Goal: Task Accomplishment & Management: Use online tool/utility

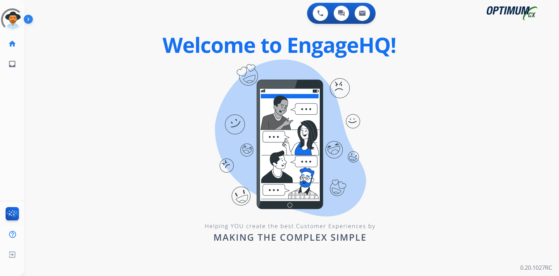
click at [161, 95] on div "0 Voice Interactions 0 Chat Interactions 0 Email Interactions swap_horiz Break …" at bounding box center [291, 138] width 535 height 276
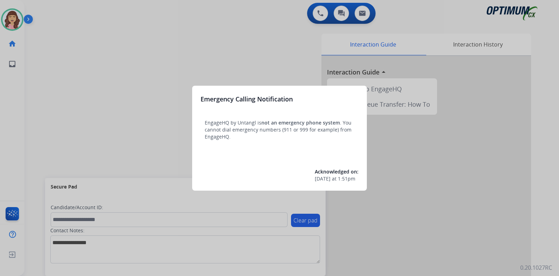
click at [181, 146] on div at bounding box center [279, 138] width 559 height 276
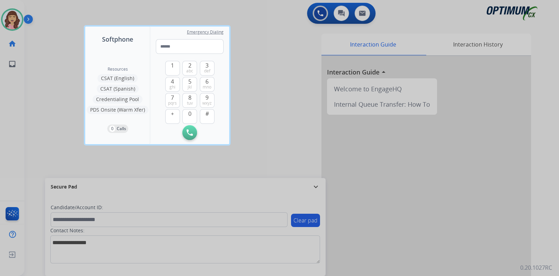
click at [262, 150] on div at bounding box center [279, 138] width 559 height 276
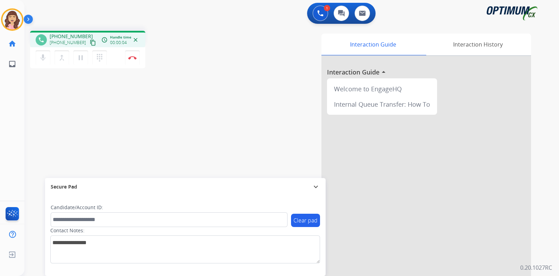
click at [90, 41] on mat-icon "content_copy" at bounding box center [93, 42] width 6 height 6
click at [131, 57] on img at bounding box center [132, 57] width 8 height 3
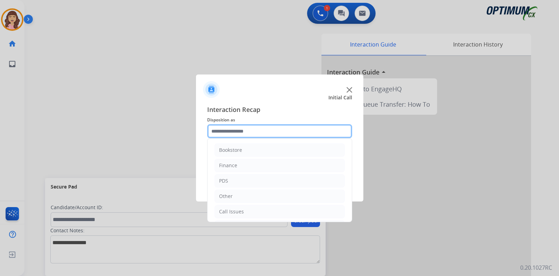
click at [258, 130] on input "text" at bounding box center [279, 131] width 145 height 14
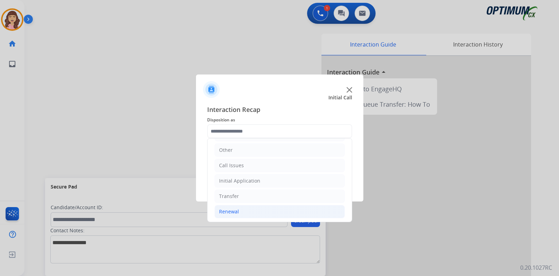
click at [232, 210] on div "Renewal" at bounding box center [229, 211] width 20 height 7
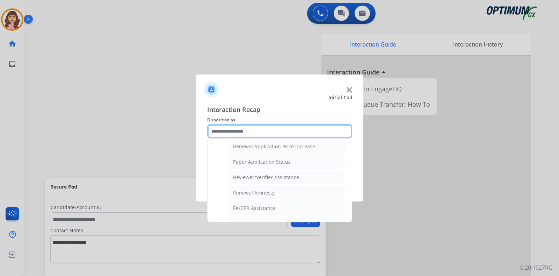
scroll to position [223, 0]
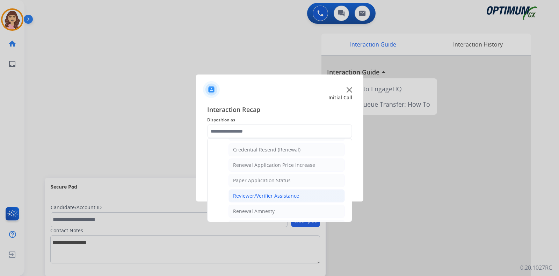
click at [290, 192] on div "Reviewer/Verifier Assistance" at bounding box center [266, 195] width 66 height 7
type input "**********"
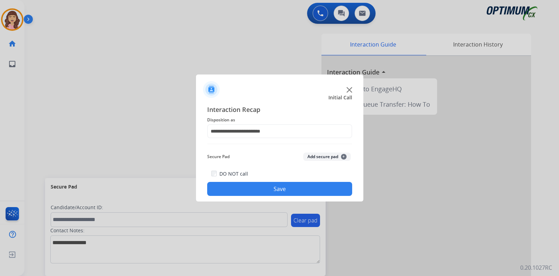
click at [273, 185] on button "Save" at bounding box center [279, 189] width 145 height 14
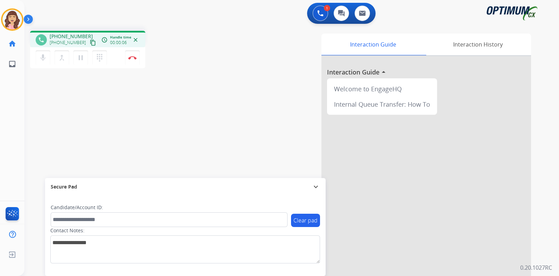
click at [90, 41] on mat-icon "content_copy" at bounding box center [93, 42] width 6 height 6
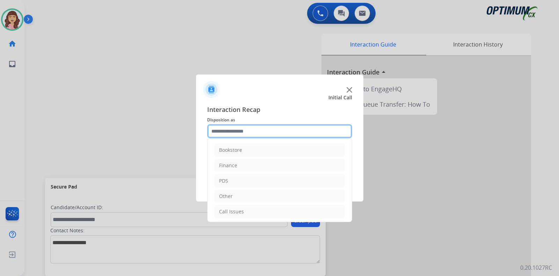
click at [248, 134] on input "text" at bounding box center [279, 131] width 145 height 14
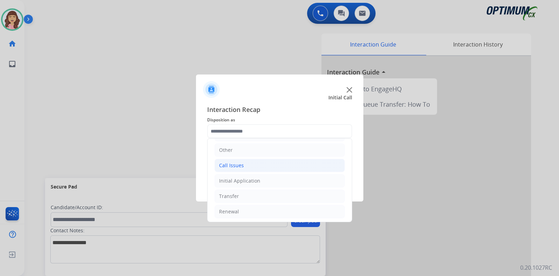
click at [246, 163] on li "Call Issues" at bounding box center [280, 165] width 130 height 13
click at [259, 205] on li "Dropped Call" at bounding box center [287, 211] width 116 height 13
type input "**********"
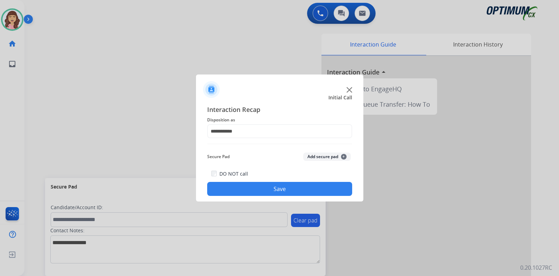
click at [286, 185] on button "Save" at bounding box center [279, 189] width 145 height 14
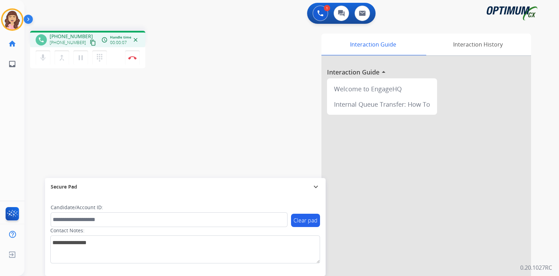
click at [90, 41] on mat-icon "content_copy" at bounding box center [93, 42] width 6 height 6
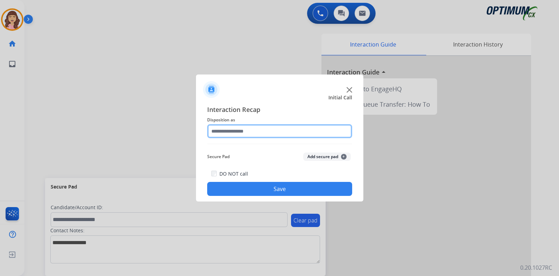
click at [230, 132] on input "text" at bounding box center [279, 131] width 145 height 14
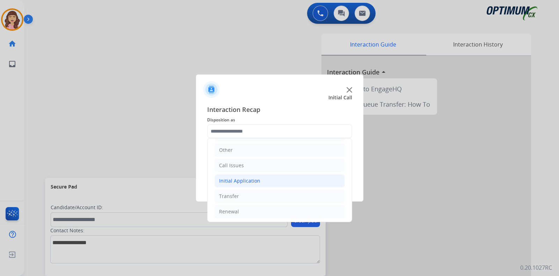
click at [250, 183] on li "Initial Application" at bounding box center [280, 180] width 130 height 13
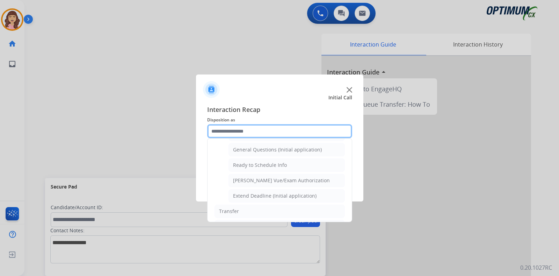
scroll to position [393, 0]
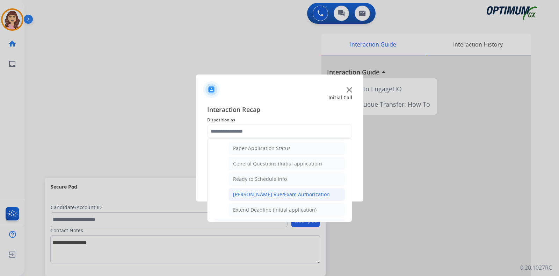
click at [293, 191] on div "[PERSON_NAME] Vue/Exam Authorization" at bounding box center [281, 194] width 97 height 7
type input "**********"
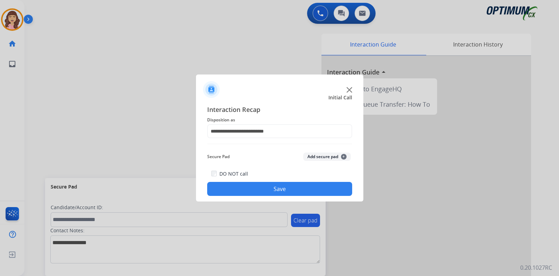
click at [282, 189] on button "Save" at bounding box center [279, 189] width 145 height 14
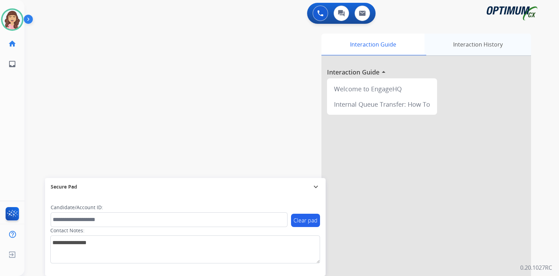
click at [465, 42] on div "Interaction History" at bounding box center [478, 45] width 107 height 22
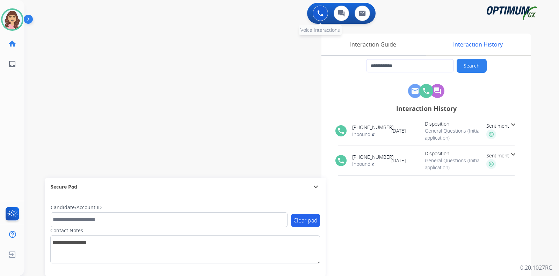
click at [319, 16] on img at bounding box center [320, 13] width 6 height 6
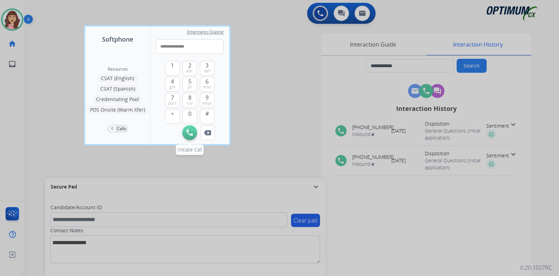
type input "**********"
click at [190, 132] on img at bounding box center [190, 132] width 6 height 6
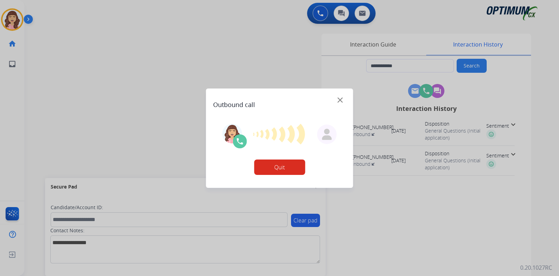
type input "**********"
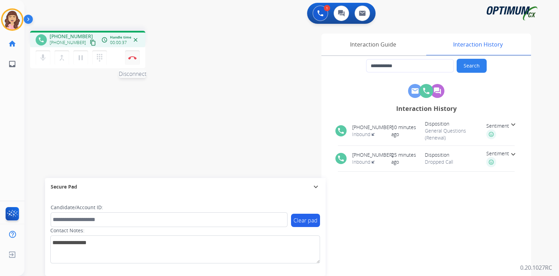
click at [132, 57] on img at bounding box center [132, 57] width 8 height 3
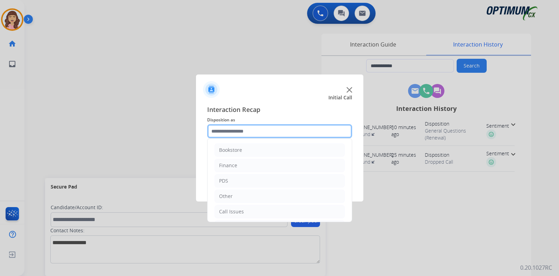
click at [246, 132] on input "text" at bounding box center [279, 131] width 145 height 14
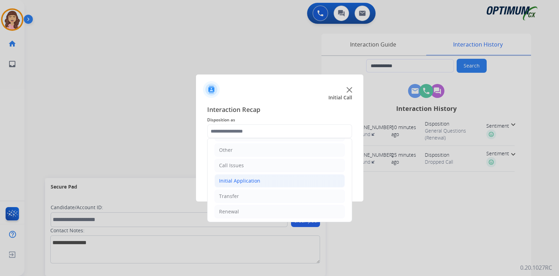
click at [255, 181] on div "Initial Application" at bounding box center [239, 180] width 41 height 7
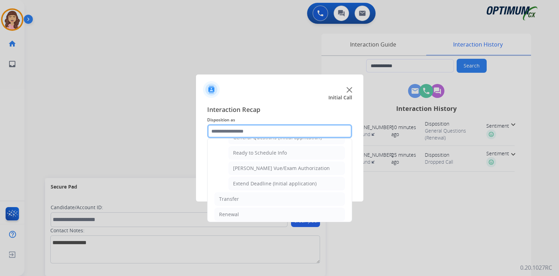
scroll to position [360, 0]
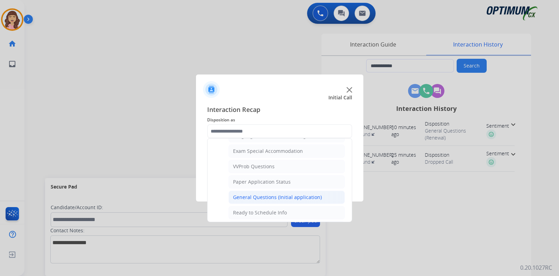
click at [260, 195] on div "General Questions (Initial application)" at bounding box center [277, 197] width 89 height 7
type input "**********"
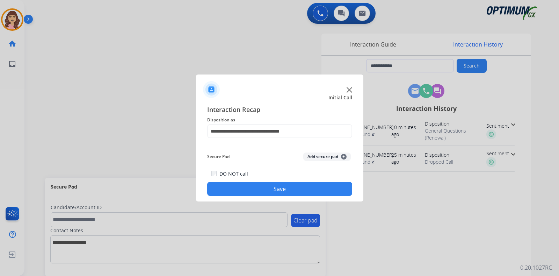
click at [272, 191] on button "Save" at bounding box center [279, 189] width 145 height 14
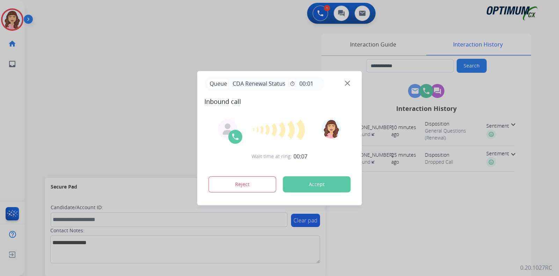
type input "**********"
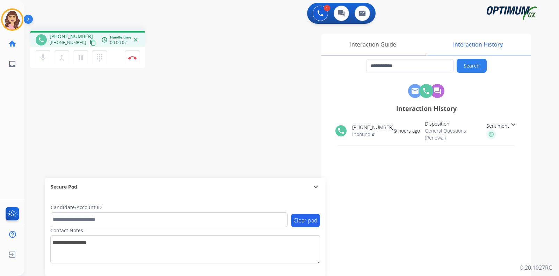
click at [89, 41] on button "content_copy" at bounding box center [93, 42] width 8 height 8
click at [131, 60] on button "Disconnect" at bounding box center [132, 57] width 15 height 15
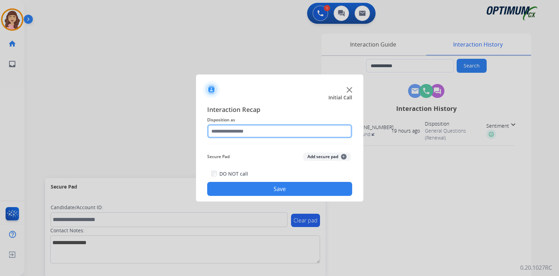
click at [255, 131] on input "text" at bounding box center [279, 131] width 145 height 14
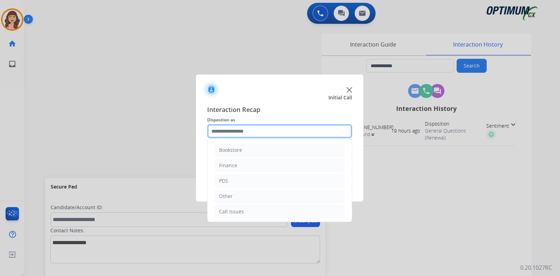
scroll to position [46, 0]
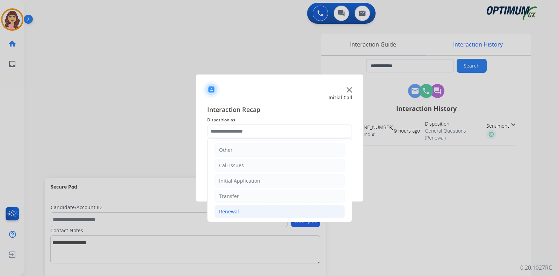
click at [242, 211] on li "Renewal" at bounding box center [280, 211] width 130 height 13
drag, startPoint x: 352, startPoint y: 159, endPoint x: 349, endPoint y: 177, distance: 18.0
click at [349, 177] on div "Bookstore Finance PDS Other Call Issues Initial Application Transfer Renewal Na…" at bounding box center [279, 180] width 145 height 84
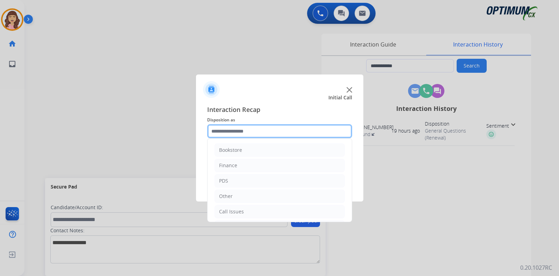
click at [311, 130] on input "text" at bounding box center [279, 131] width 145 height 14
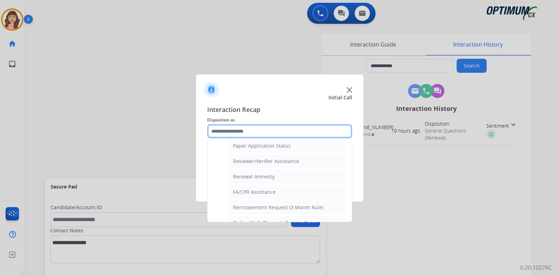
scroll to position [244, 0]
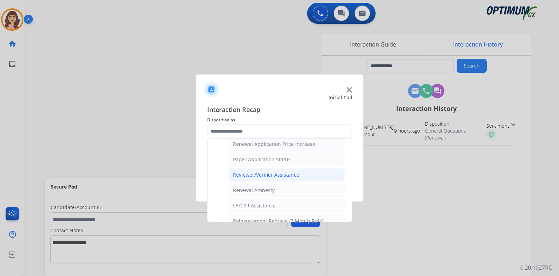
click at [278, 175] on div "Reviewer/Verifier Assistance" at bounding box center [266, 174] width 66 height 7
type input "**********"
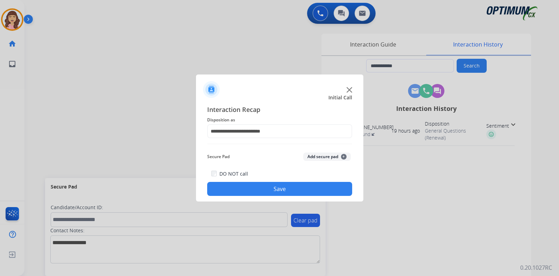
click at [276, 183] on button "Save" at bounding box center [279, 189] width 145 height 14
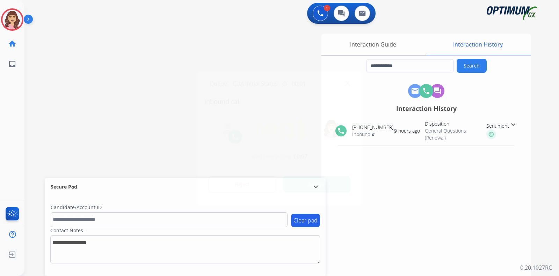
type input "**********"
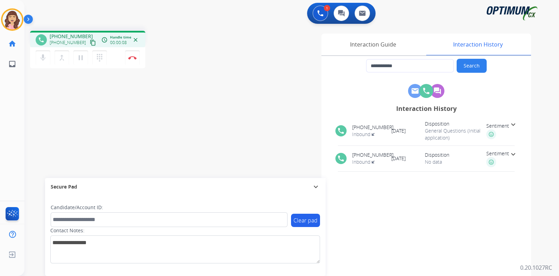
click at [90, 43] on mat-icon "content_copy" at bounding box center [93, 42] width 6 height 6
click at [132, 59] on img at bounding box center [132, 57] width 8 height 3
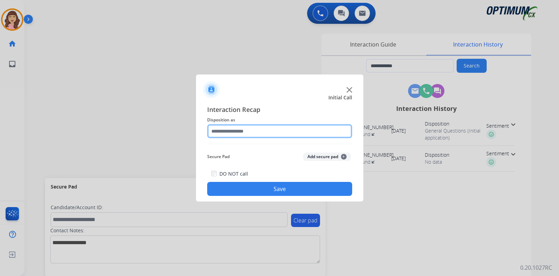
click at [255, 131] on input "text" at bounding box center [279, 131] width 145 height 14
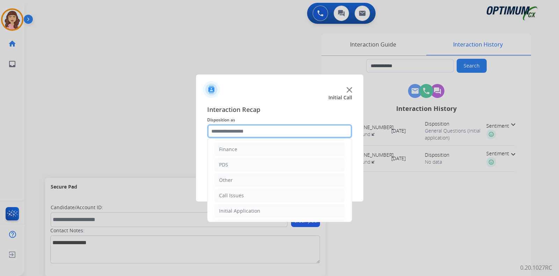
scroll to position [46, 0]
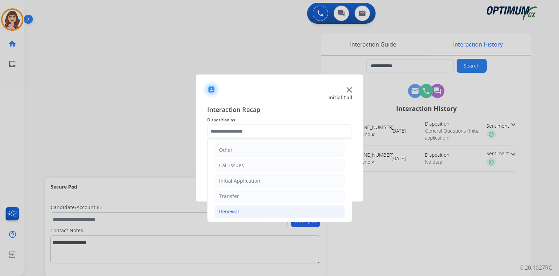
click at [235, 211] on div "Renewal" at bounding box center [229, 211] width 20 height 7
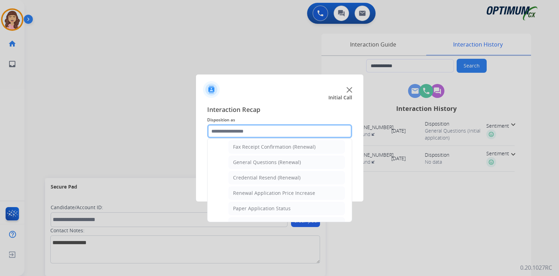
scroll to position [192, 0]
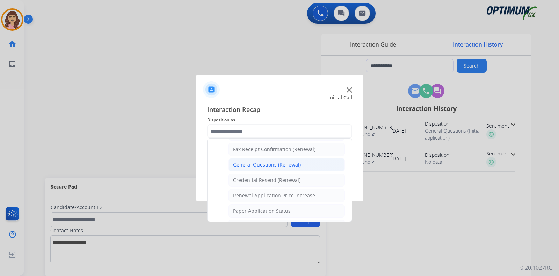
click at [283, 163] on div "General Questions (Renewal)" at bounding box center [267, 164] width 68 height 7
type input "**********"
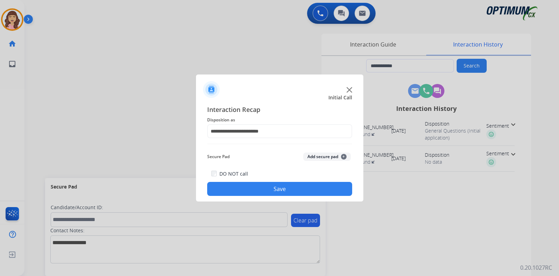
click at [276, 191] on button "Save" at bounding box center [279, 189] width 145 height 14
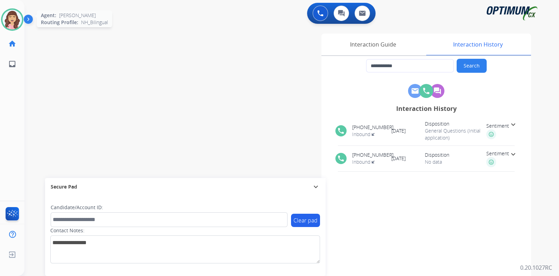
click at [11, 23] on img at bounding box center [12, 20] width 20 height 20
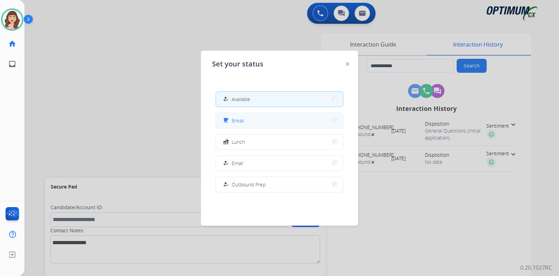
click at [252, 119] on button "free_breakfast Break" at bounding box center [279, 120] width 127 height 15
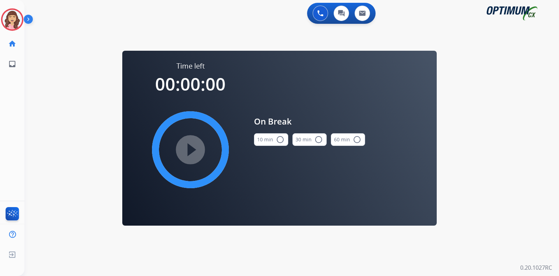
click at [270, 139] on button "10 min radio_button_unchecked" at bounding box center [271, 139] width 34 height 13
click at [191, 146] on mat-icon "play_circle_filled" at bounding box center [190, 149] width 8 height 8
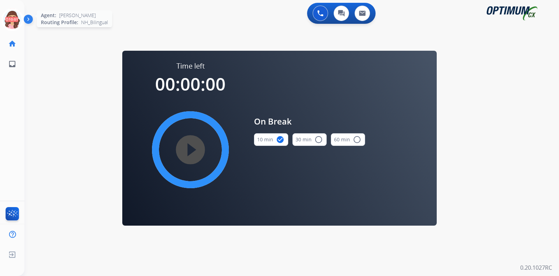
click at [11, 17] on icon at bounding box center [12, 19] width 23 height 23
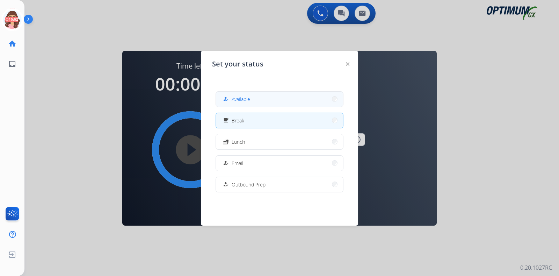
click at [251, 100] on button "how_to_reg Available" at bounding box center [279, 99] width 127 height 15
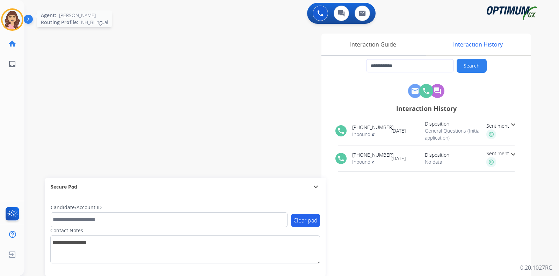
click at [12, 26] on img at bounding box center [12, 20] width 20 height 20
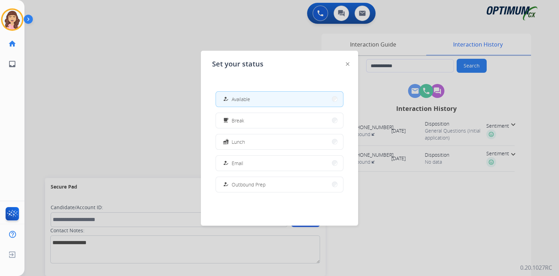
click at [112, 87] on div at bounding box center [279, 138] width 559 height 276
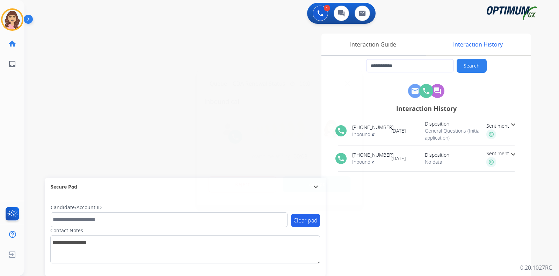
type input "**********"
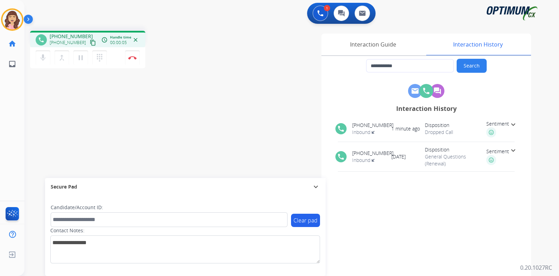
click at [90, 43] on mat-icon "content_copy" at bounding box center [93, 42] width 6 height 6
click at [133, 59] on img at bounding box center [132, 57] width 8 height 3
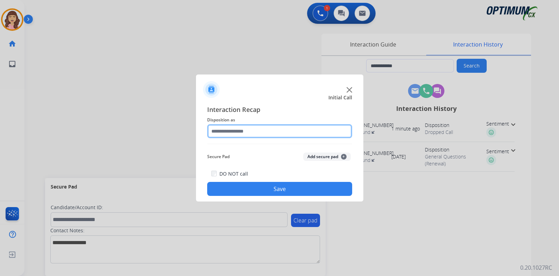
click at [250, 135] on input "text" at bounding box center [279, 131] width 145 height 14
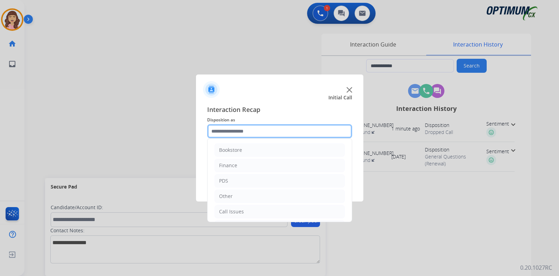
scroll to position [46, 0]
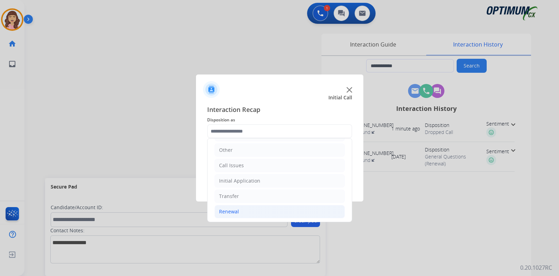
click at [231, 211] on div "Renewal" at bounding box center [229, 211] width 20 height 7
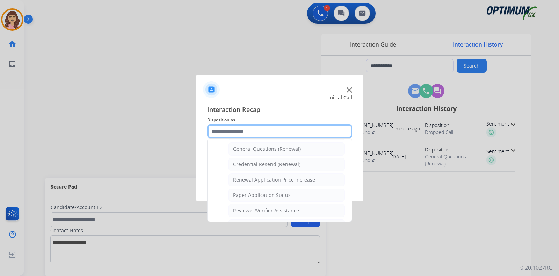
scroll to position [192, 0]
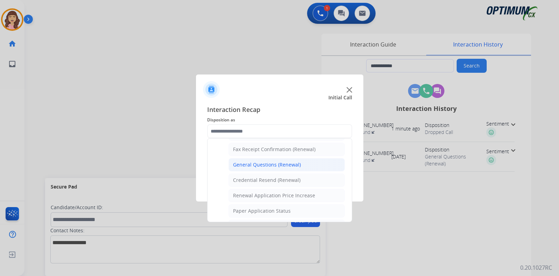
click at [259, 164] on div "General Questions (Renewal)" at bounding box center [267, 164] width 68 height 7
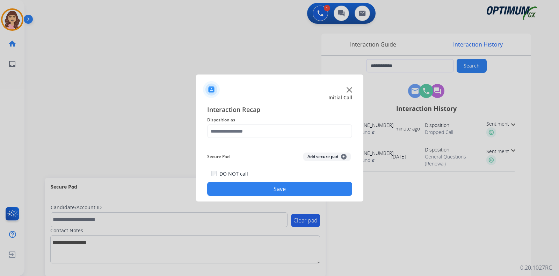
type input "**********"
click at [272, 186] on button "Save" at bounding box center [279, 189] width 145 height 14
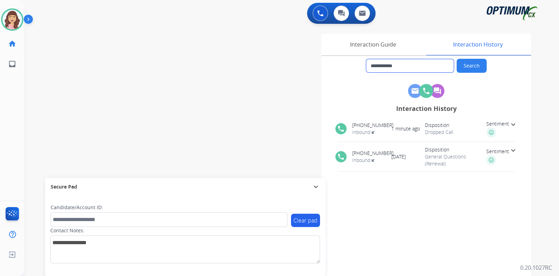
drag, startPoint x: 419, startPoint y: 64, endPoint x: 249, endPoint y: 73, distance: 170.8
click at [249, 73] on div "**********" at bounding box center [375, 175] width 314 height 283
click at [321, 13] on img at bounding box center [320, 13] width 6 height 6
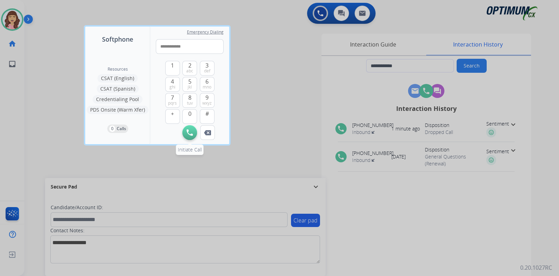
type input "**********"
click at [187, 138] on button "Initiate Call" at bounding box center [189, 132] width 15 height 15
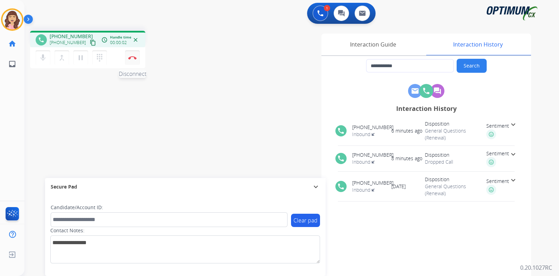
click at [135, 60] on button "Disconnect" at bounding box center [132, 57] width 15 height 15
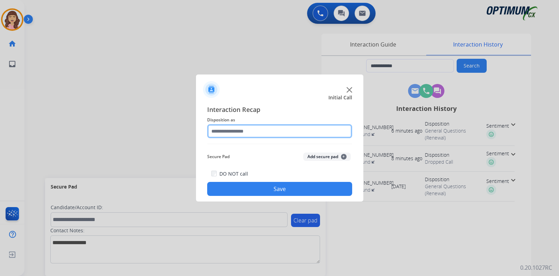
click at [257, 130] on input "text" at bounding box center [279, 131] width 145 height 14
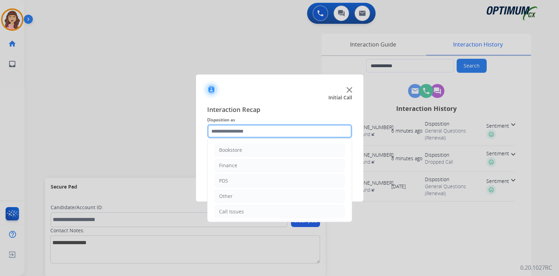
scroll to position [46, 0]
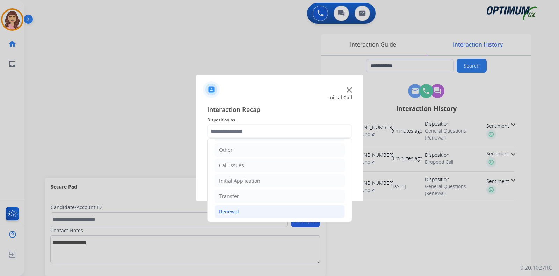
click at [242, 208] on li "Renewal" at bounding box center [280, 211] width 130 height 13
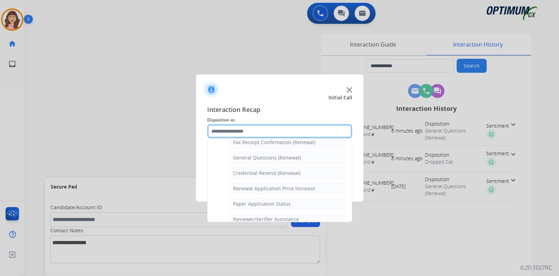
scroll to position [197, 0]
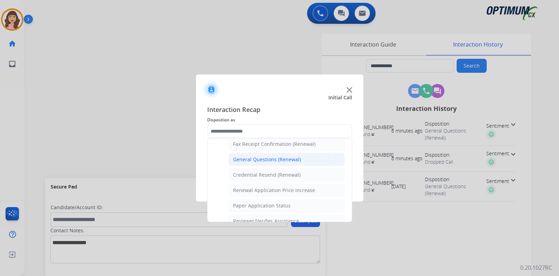
click at [262, 153] on li "General Questions (Renewal)" at bounding box center [287, 159] width 116 height 13
type input "**********"
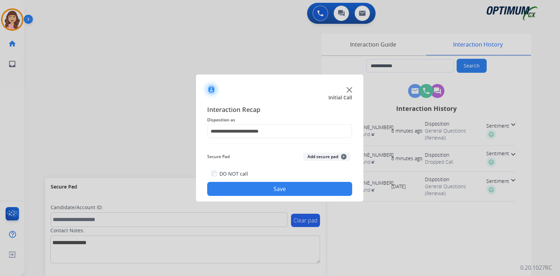
click at [271, 189] on button "Save" at bounding box center [279, 189] width 145 height 14
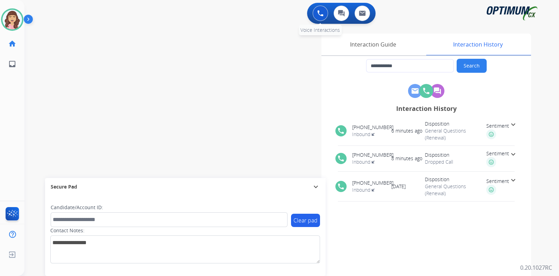
click at [318, 16] on img at bounding box center [320, 13] width 6 height 6
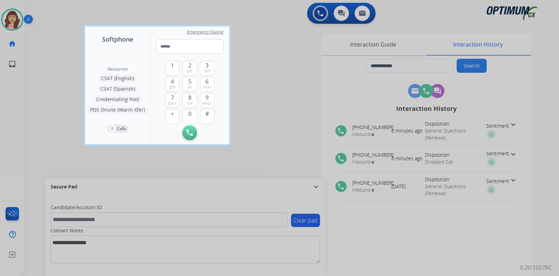
click at [382, 79] on div at bounding box center [279, 138] width 559 height 276
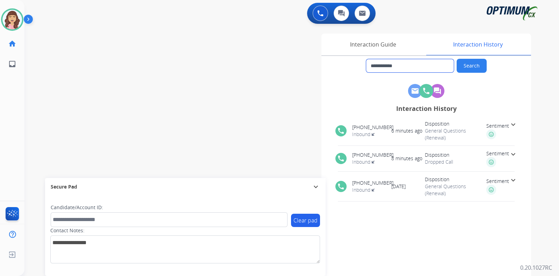
click at [313, 57] on div "**********" at bounding box center [375, 175] width 314 height 283
click at [317, 11] on button at bounding box center [320, 13] width 15 height 15
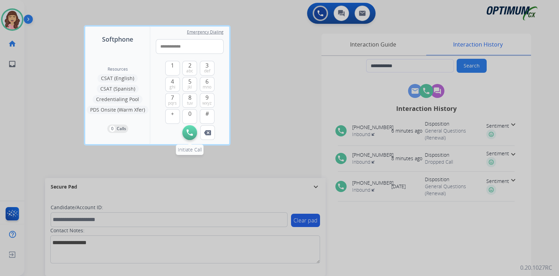
type input "**********"
click at [192, 133] on img at bounding box center [190, 132] width 6 height 6
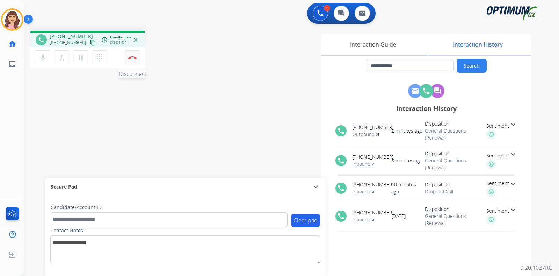
click at [132, 60] on button "Disconnect" at bounding box center [132, 57] width 15 height 15
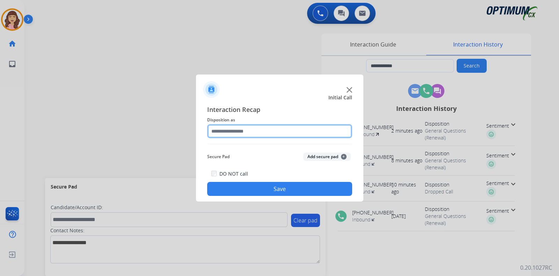
click at [246, 133] on input "text" at bounding box center [279, 131] width 145 height 14
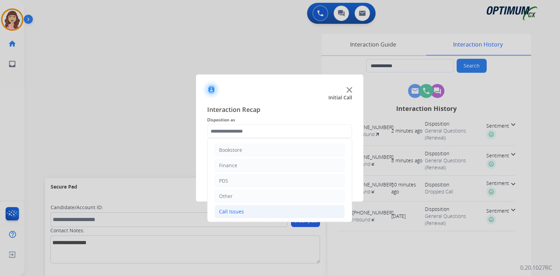
click at [266, 209] on li "Call Issues" at bounding box center [280, 211] width 130 height 13
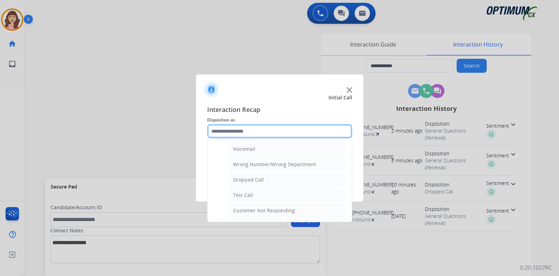
scroll to position [76, 0]
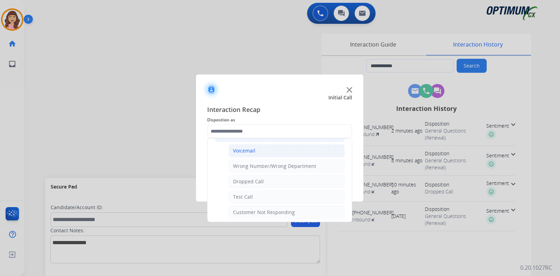
click at [264, 145] on li "Voicemail" at bounding box center [287, 150] width 116 height 13
type input "*********"
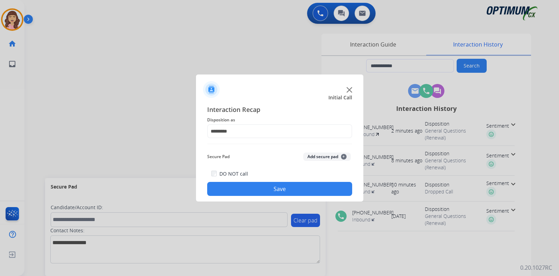
click at [268, 188] on button "Save" at bounding box center [279, 189] width 145 height 14
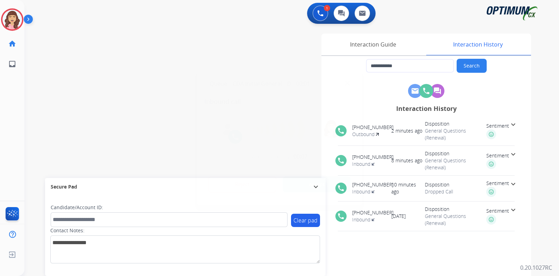
type input "**********"
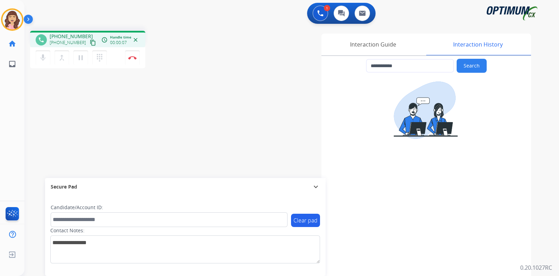
click at [90, 43] on mat-icon "content_copy" at bounding box center [93, 42] width 6 height 6
click at [132, 60] on button "Disconnect" at bounding box center [132, 57] width 15 height 15
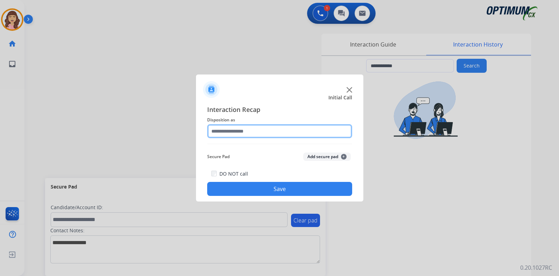
click at [276, 131] on input "text" at bounding box center [279, 131] width 145 height 14
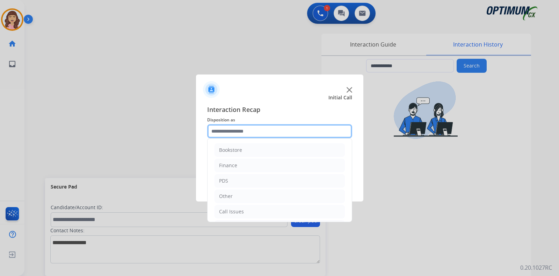
scroll to position [46, 0]
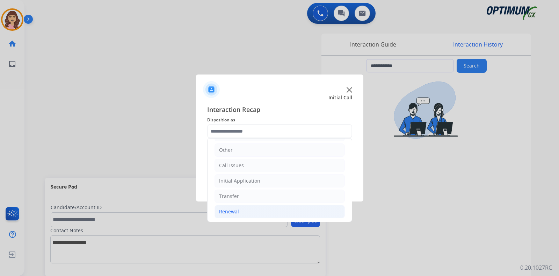
click at [234, 209] on div "Renewal" at bounding box center [229, 211] width 20 height 7
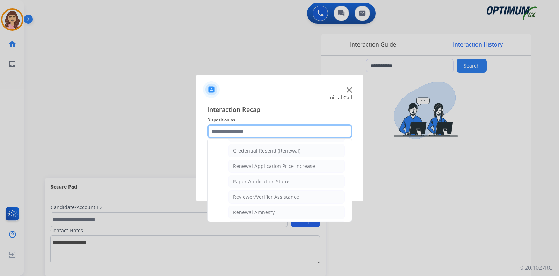
scroll to position [207, 0]
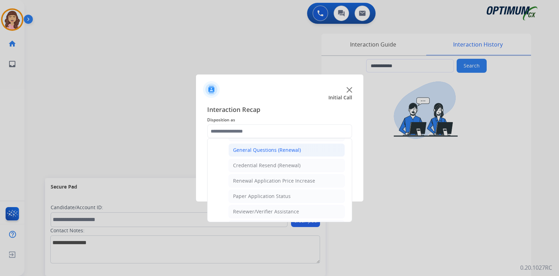
click at [259, 149] on div "General Questions (Renewal)" at bounding box center [267, 149] width 68 height 7
type input "**********"
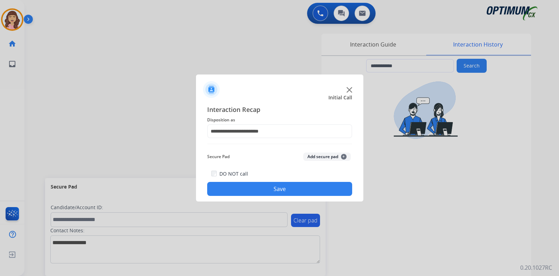
click at [276, 185] on button "Save" at bounding box center [279, 189] width 145 height 14
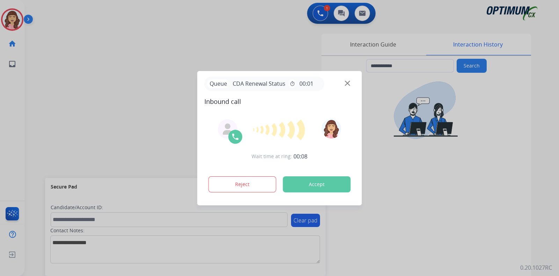
type input "**********"
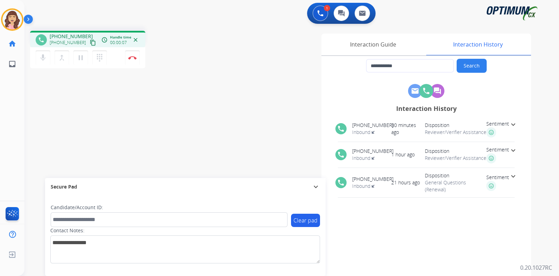
click at [90, 41] on mat-icon "content_copy" at bounding box center [93, 42] width 6 height 6
click at [133, 58] on img at bounding box center [132, 57] width 8 height 3
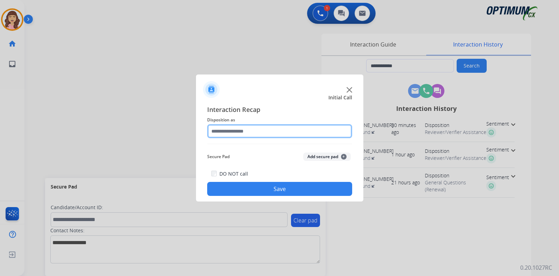
click at [281, 128] on input "text" at bounding box center [279, 131] width 145 height 14
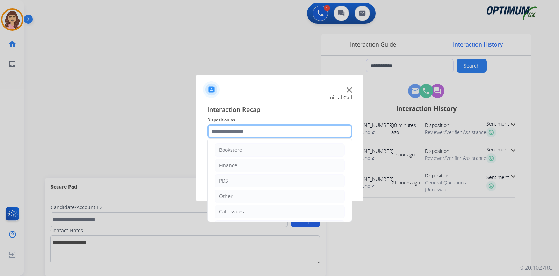
scroll to position [46, 0]
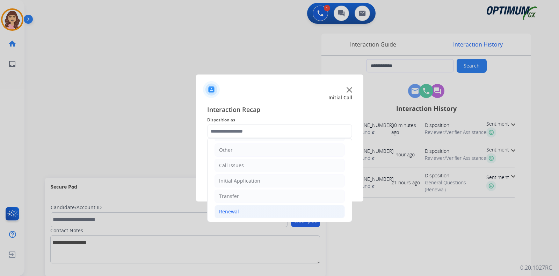
click at [231, 208] on div "Renewal" at bounding box center [229, 211] width 20 height 7
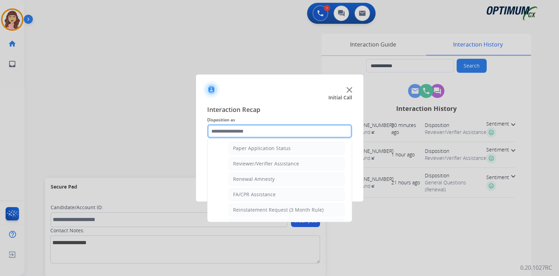
scroll to position [262, 0]
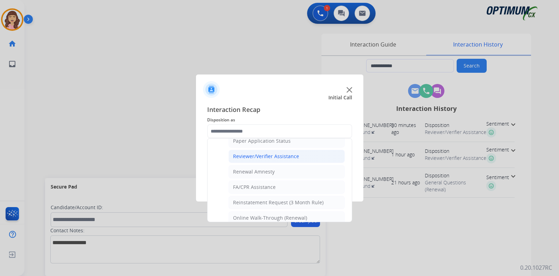
click at [269, 153] on div "Reviewer/Verifier Assistance" at bounding box center [266, 156] width 66 height 7
type input "**********"
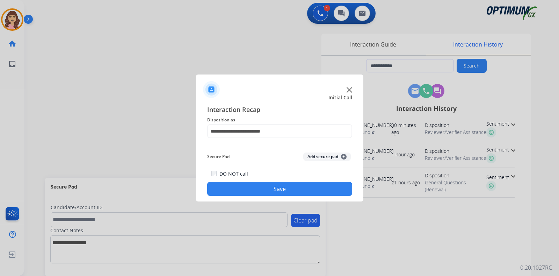
click at [268, 186] on button "Save" at bounding box center [279, 189] width 145 height 14
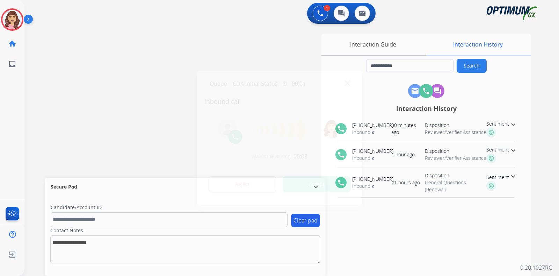
type input "**********"
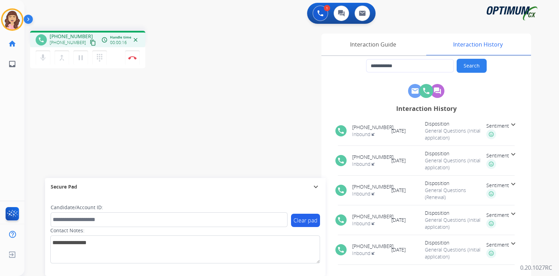
click at [90, 43] on mat-icon "content_copy" at bounding box center [93, 42] width 6 height 6
click at [149, 131] on div "**********" at bounding box center [283, 170] width 518 height 291
click at [135, 57] on img at bounding box center [132, 57] width 8 height 3
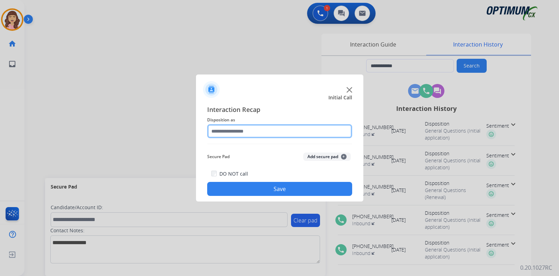
click at [268, 132] on input "text" at bounding box center [279, 131] width 145 height 14
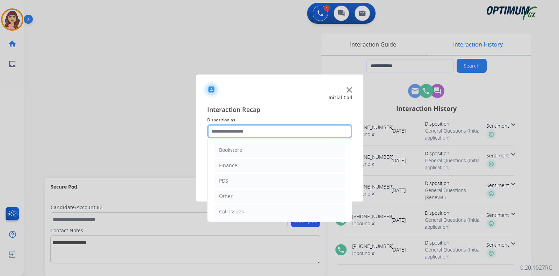
scroll to position [46, 0]
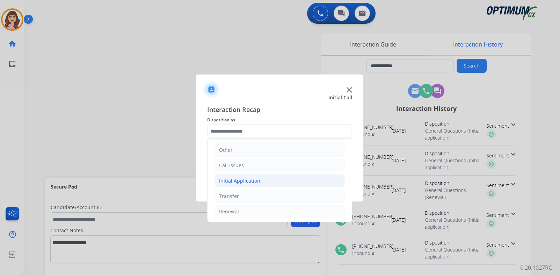
click at [248, 180] on div "Initial Application" at bounding box center [239, 180] width 41 height 7
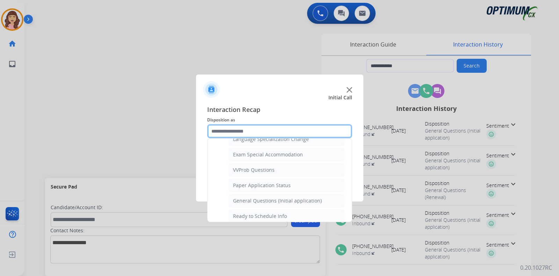
scroll to position [361, 0]
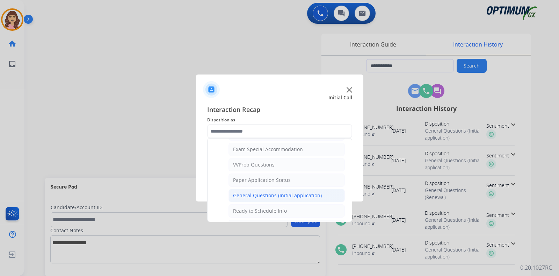
click at [273, 192] on div "General Questions (Initial application)" at bounding box center [277, 195] width 89 height 7
type input "**********"
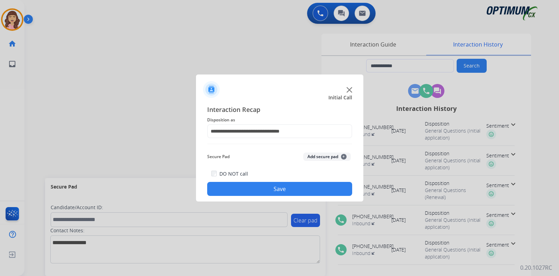
click at [263, 191] on button "Save" at bounding box center [279, 189] width 145 height 14
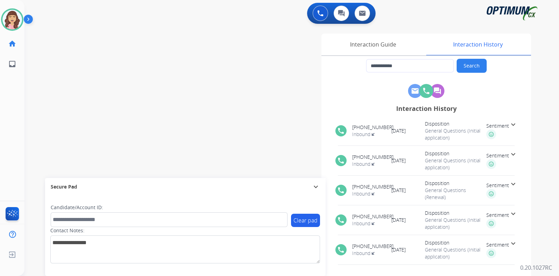
click at [44, 77] on div "**********" at bounding box center [283, 170] width 518 height 291
type input "**********"
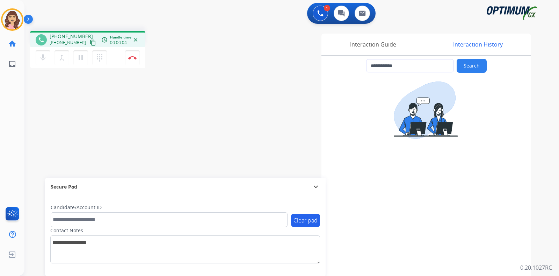
click at [90, 41] on mat-icon "content_copy" at bounding box center [93, 42] width 6 height 6
click at [134, 58] on img at bounding box center [132, 57] width 8 height 3
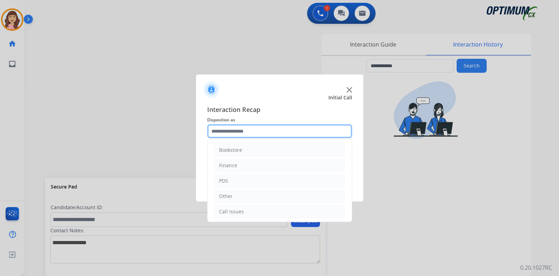
click at [255, 131] on input "text" at bounding box center [279, 131] width 145 height 14
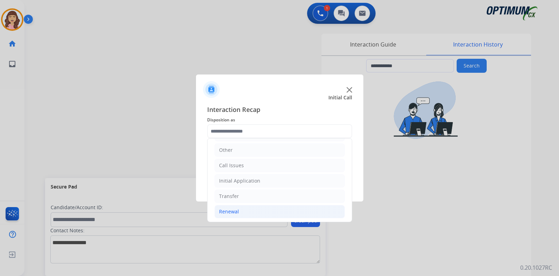
click at [243, 206] on li "Renewal" at bounding box center [280, 211] width 130 height 13
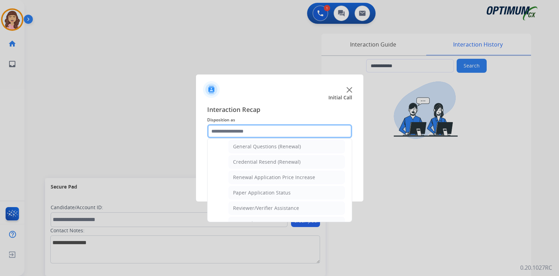
scroll to position [183, 0]
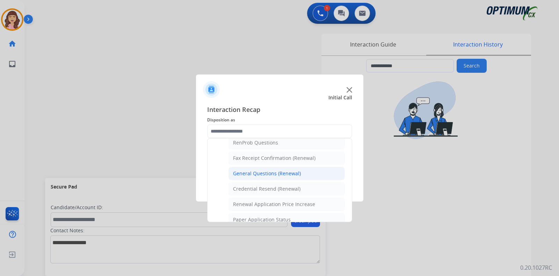
click at [273, 170] on div "General Questions (Renewal)" at bounding box center [267, 173] width 68 height 7
type input "**********"
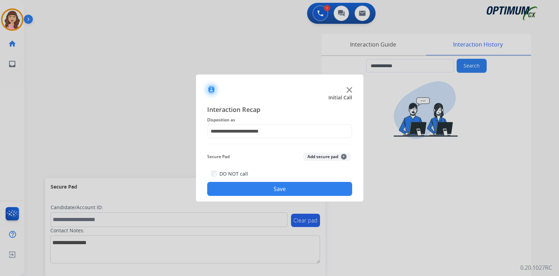
click at [272, 186] on button "Save" at bounding box center [279, 189] width 145 height 14
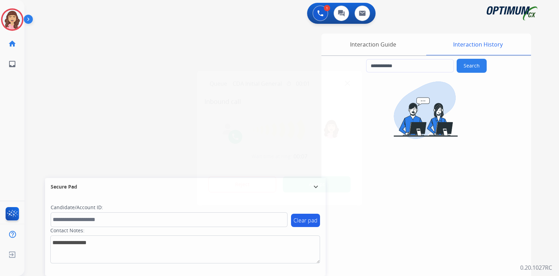
type input "**********"
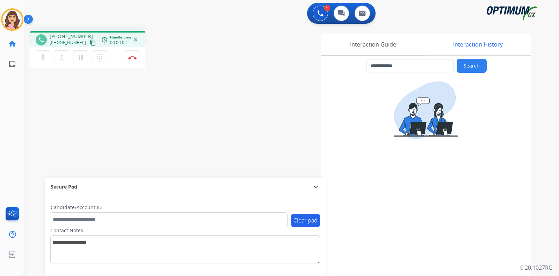
click at [90, 42] on mat-icon "content_copy" at bounding box center [93, 42] width 6 height 6
click at [133, 58] on img at bounding box center [132, 57] width 8 height 3
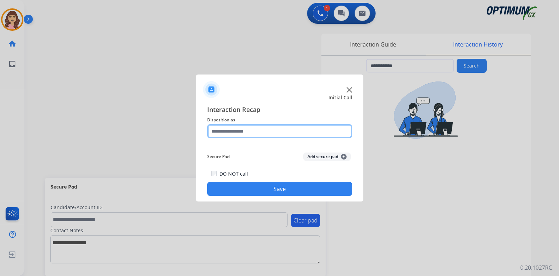
click at [259, 131] on input "text" at bounding box center [279, 131] width 145 height 14
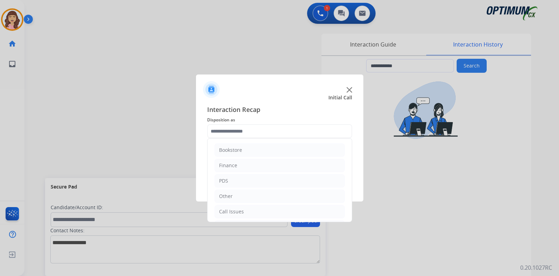
click at [353, 144] on div "Interaction Recap Disposition as Bookstore Finance PDS Other Call Issues Initia…" at bounding box center [279, 150] width 167 height 102
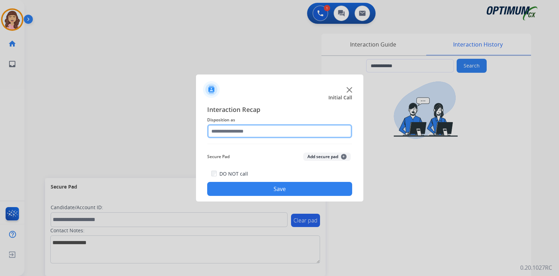
click at [319, 130] on input "text" at bounding box center [279, 131] width 145 height 14
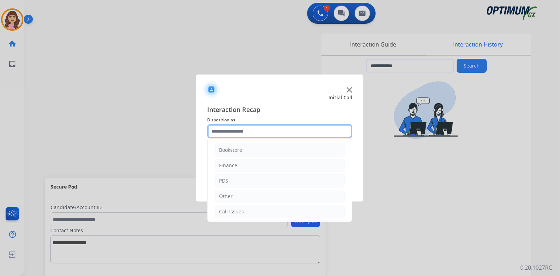
scroll to position [46, 0]
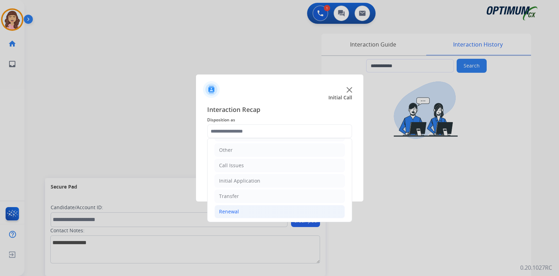
click at [234, 215] on li "Renewal" at bounding box center [280, 211] width 130 height 13
click at [246, 182] on div "Initial Application" at bounding box center [239, 180] width 41 height 7
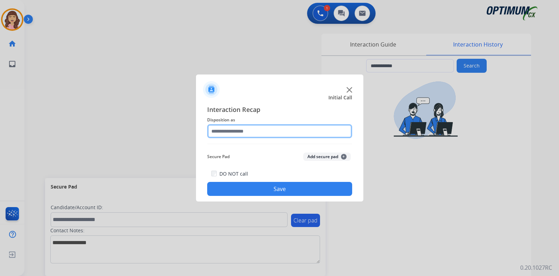
click at [323, 133] on input "text" at bounding box center [279, 131] width 145 height 14
click at [264, 134] on input "text" at bounding box center [279, 131] width 145 height 14
click at [156, 128] on div at bounding box center [279, 138] width 559 height 276
click at [248, 130] on input "text" at bounding box center [279, 131] width 145 height 14
click at [325, 129] on input "text" at bounding box center [279, 131] width 145 height 14
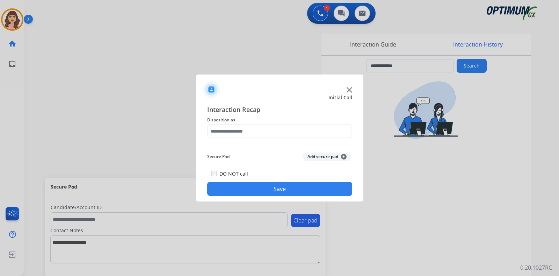
click at [141, 115] on div at bounding box center [279, 138] width 559 height 276
click at [232, 132] on input "text" at bounding box center [279, 131] width 145 height 14
click at [276, 190] on button "Save" at bounding box center [279, 189] width 145 height 14
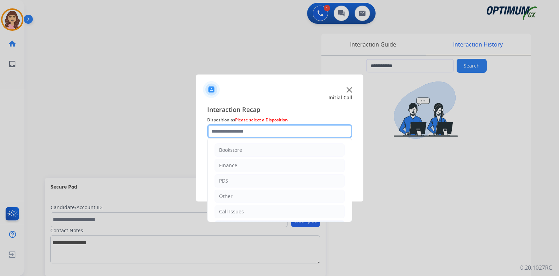
click at [264, 127] on input "text" at bounding box center [279, 131] width 145 height 14
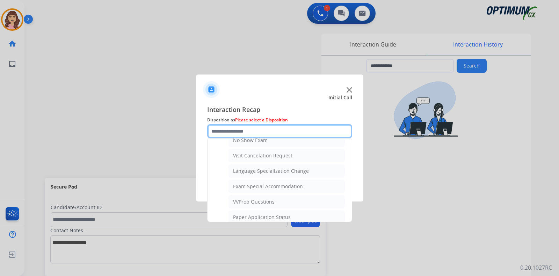
scroll to position [340, 0]
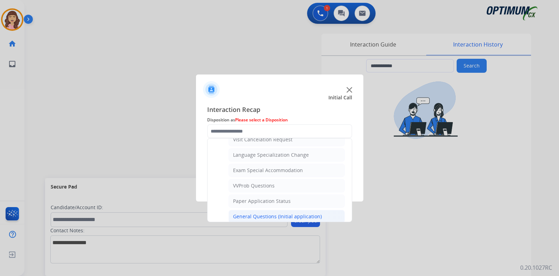
click at [274, 215] on div "General Questions (Initial application)" at bounding box center [277, 216] width 89 height 7
type input "**********"
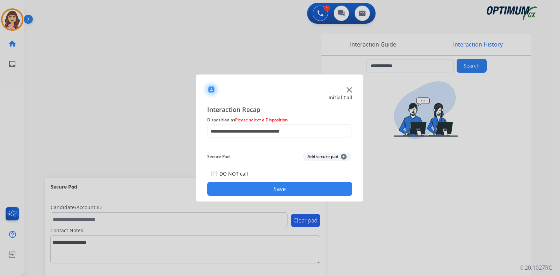
click at [280, 192] on button "Save" at bounding box center [279, 189] width 145 height 14
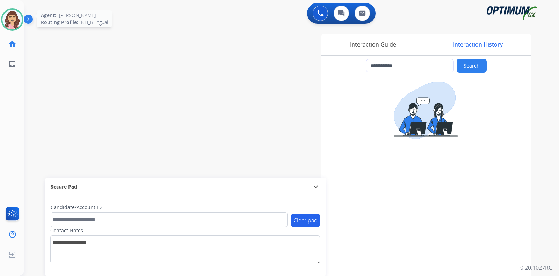
click at [15, 22] on img at bounding box center [12, 20] width 20 height 20
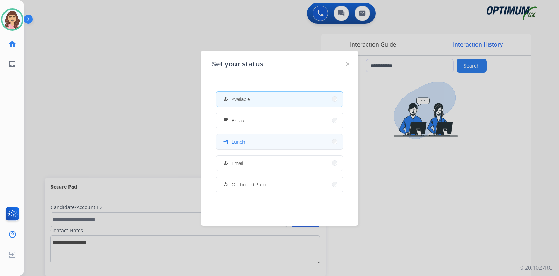
click at [258, 141] on button "fastfood Lunch" at bounding box center [279, 141] width 127 height 15
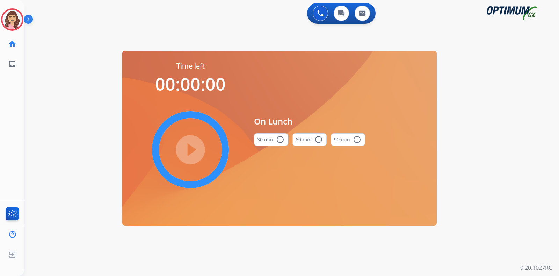
click at [279, 142] on mat-icon "radio_button_unchecked" at bounding box center [280, 139] width 8 height 8
click at [189, 151] on mat-icon "play_circle_filled" at bounding box center [190, 149] width 8 height 8
